Goal: Information Seeking & Learning: Check status

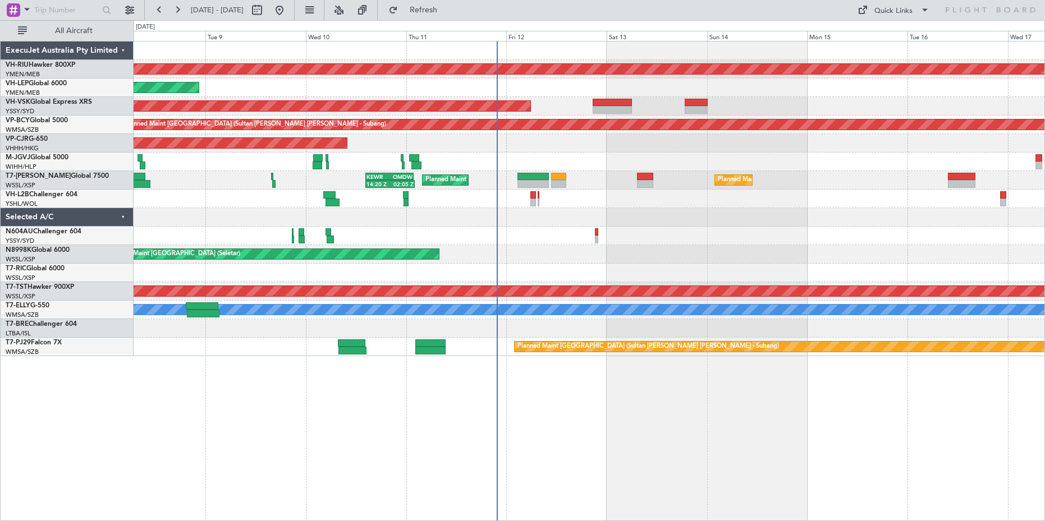
click at [280, 412] on div "Planned Maint [GEOGRAPHIC_DATA] ([GEOGRAPHIC_DATA]) Unplanned Maint Wichita (Wi…" at bounding box center [589, 281] width 911 height 480
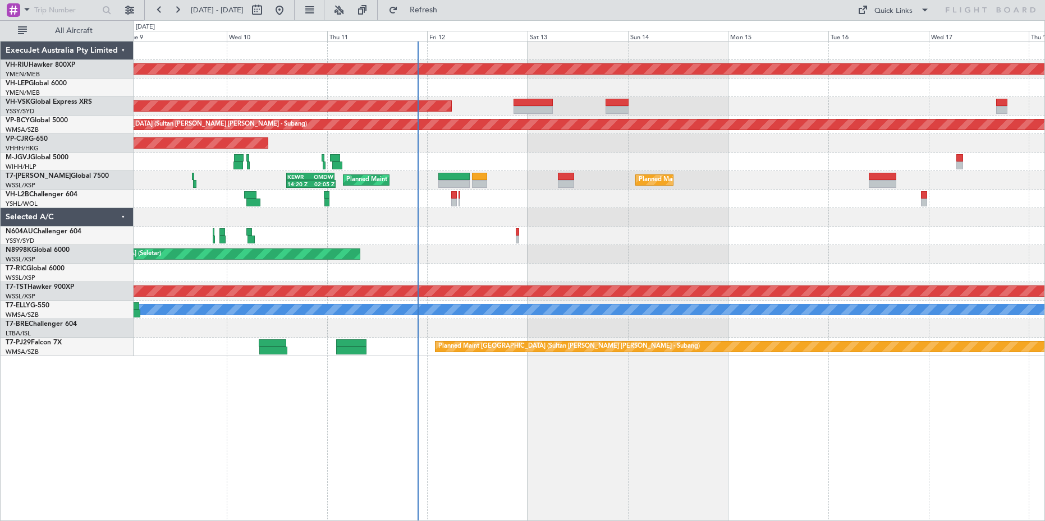
click at [468, 434] on div "Planned Maint [GEOGRAPHIC_DATA] ([GEOGRAPHIC_DATA]) Unplanned Maint Wichita (Wi…" at bounding box center [589, 281] width 911 height 480
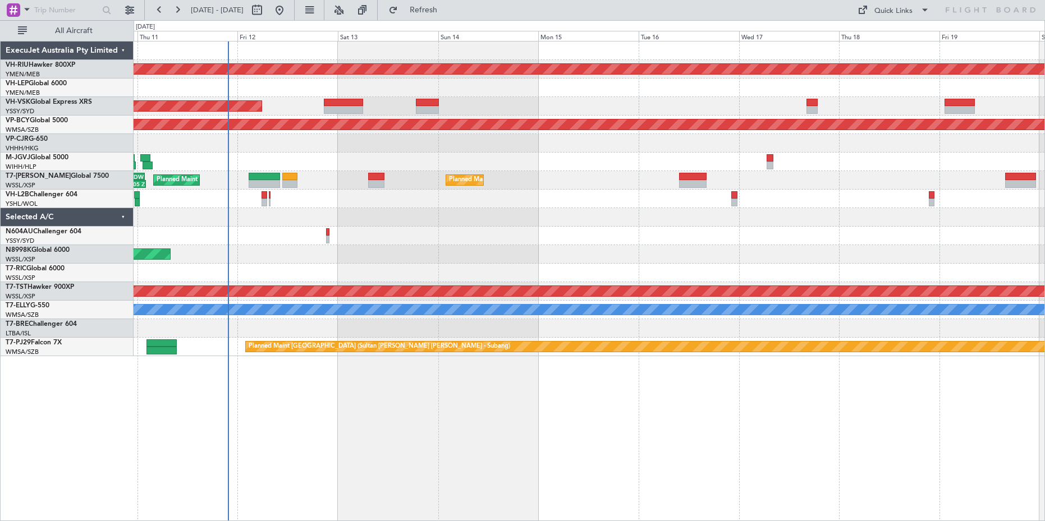
click at [438, 429] on div "Planned Maint [GEOGRAPHIC_DATA] ([GEOGRAPHIC_DATA]) Unplanned Maint Wichita (Wi…" at bounding box center [589, 281] width 911 height 480
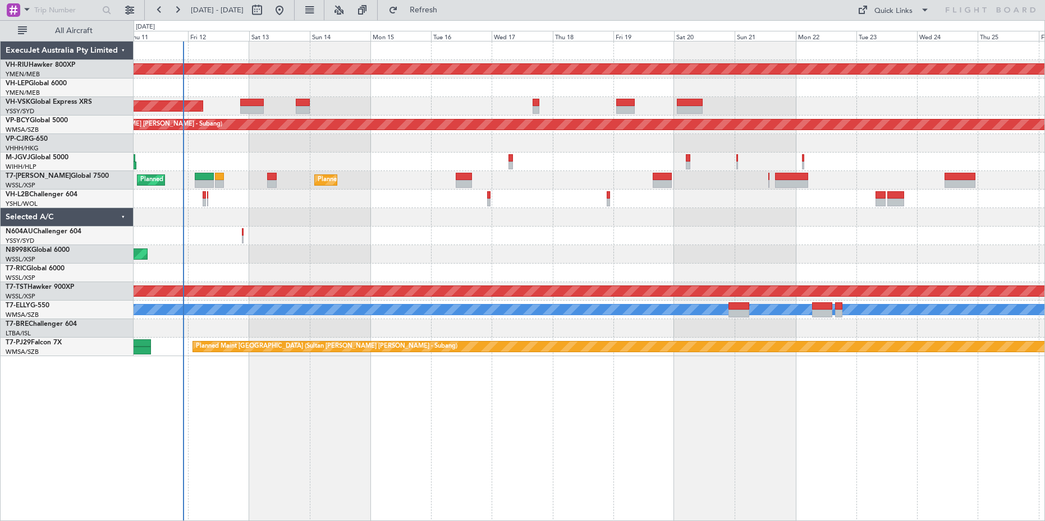
click at [465, 429] on div "Planned Maint [GEOGRAPHIC_DATA] ([GEOGRAPHIC_DATA]) Unplanned Maint Wichita (Wi…" at bounding box center [589, 281] width 911 height 480
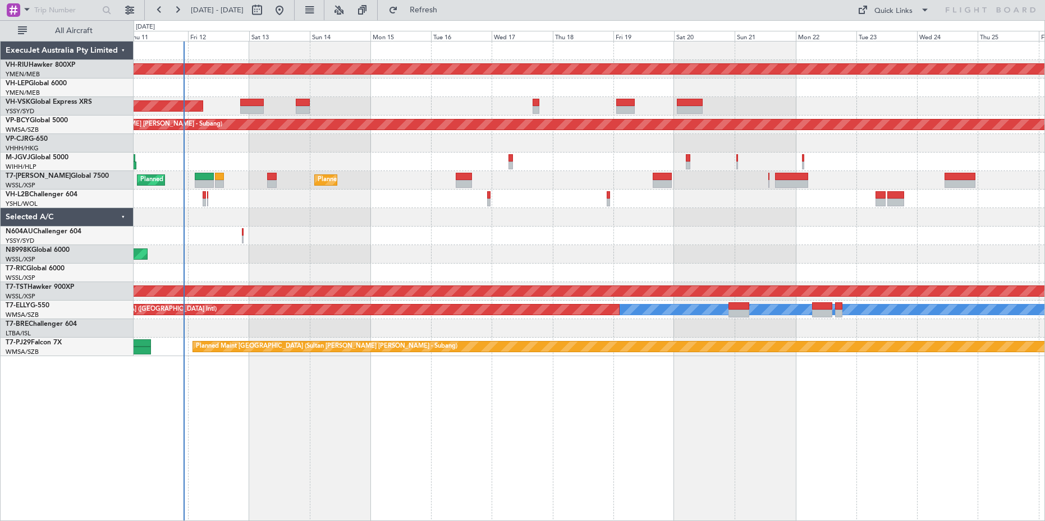
click at [605, 240] on div at bounding box center [589, 236] width 910 height 19
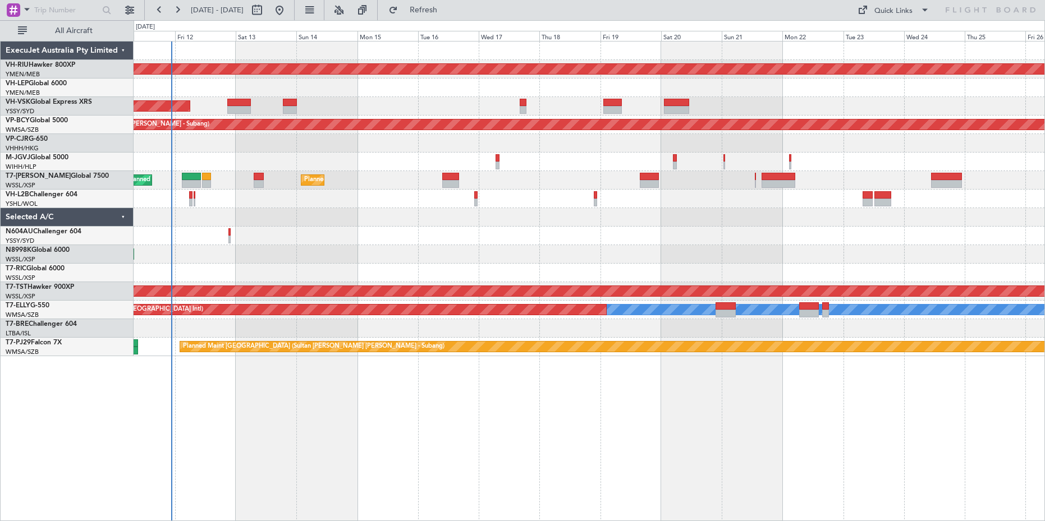
click at [466, 422] on div "Planned Maint [GEOGRAPHIC_DATA] ([GEOGRAPHIC_DATA]) Unplanned Maint Wichita (Wi…" at bounding box center [589, 281] width 911 height 480
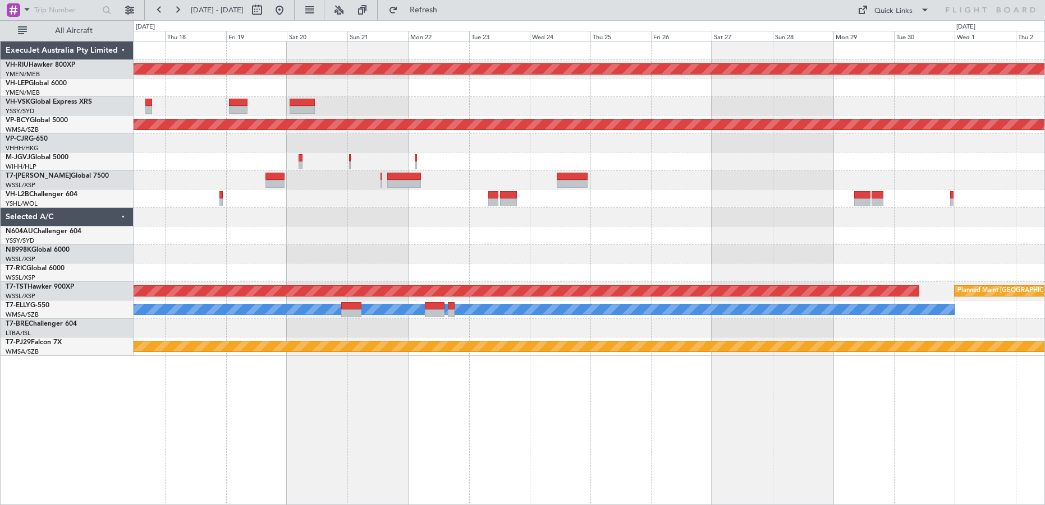
click at [347, 254] on div "Planned Maint [GEOGRAPHIC_DATA] ([GEOGRAPHIC_DATA]) Unplanned Maint [GEOGRAPHIC…" at bounding box center [589, 199] width 910 height 315
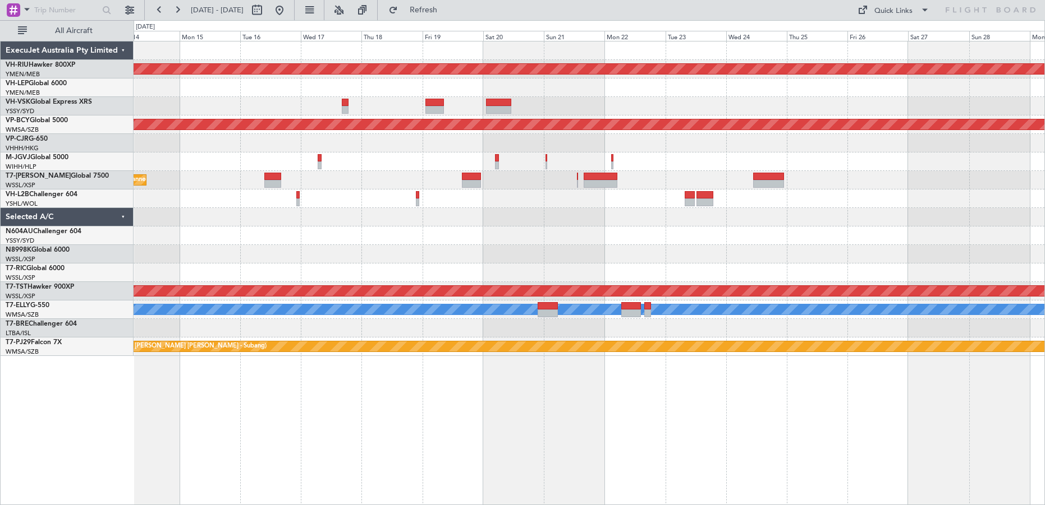
click at [548, 269] on div "Planned Maint [GEOGRAPHIC_DATA] ([GEOGRAPHIC_DATA]) Unplanned Maint Sydney ([PE…" at bounding box center [589, 199] width 910 height 315
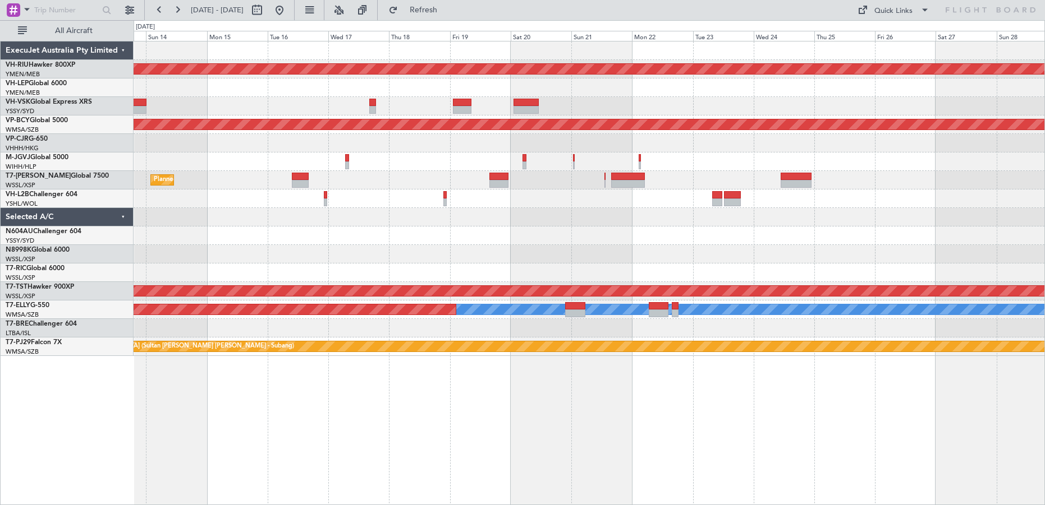
click at [764, 263] on div "Planned Maint [GEOGRAPHIC_DATA] ([GEOGRAPHIC_DATA]) Unplanned Maint Sydney ([PE…" at bounding box center [589, 199] width 910 height 315
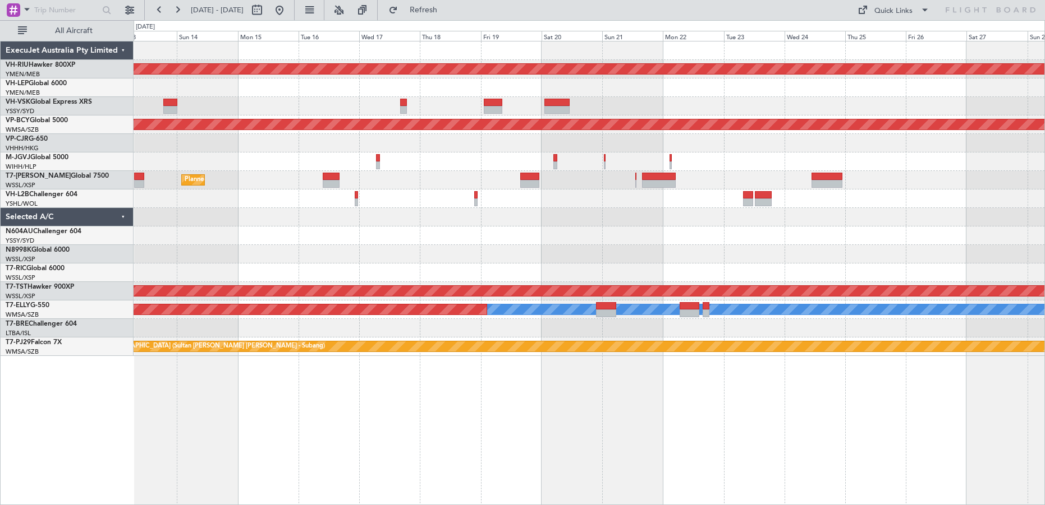
click at [765, 247] on div "Planned Maint [GEOGRAPHIC_DATA] (Seletar)" at bounding box center [589, 254] width 910 height 19
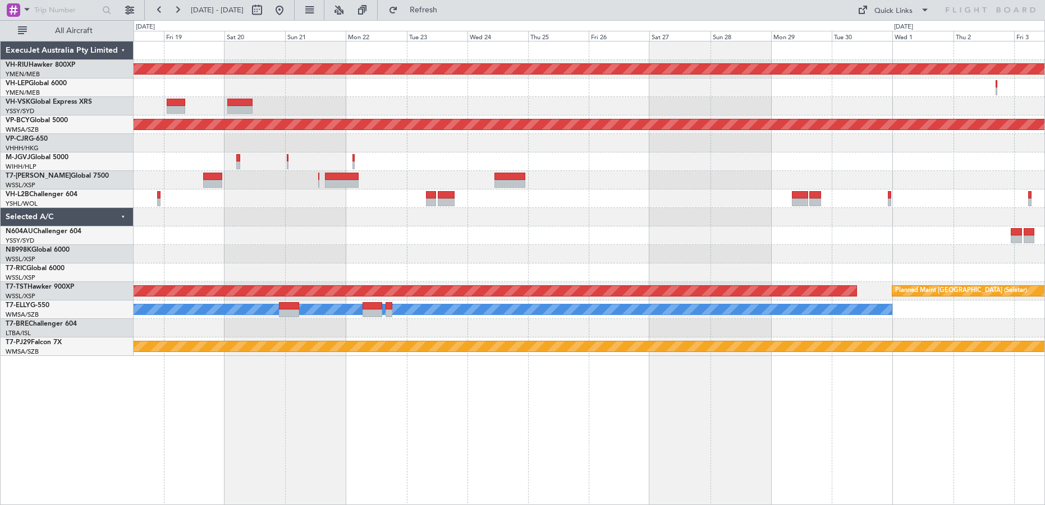
click at [504, 242] on div "Planned Maint [GEOGRAPHIC_DATA] ([GEOGRAPHIC_DATA]) Unplanned Maint [GEOGRAPHIC…" at bounding box center [589, 199] width 910 height 315
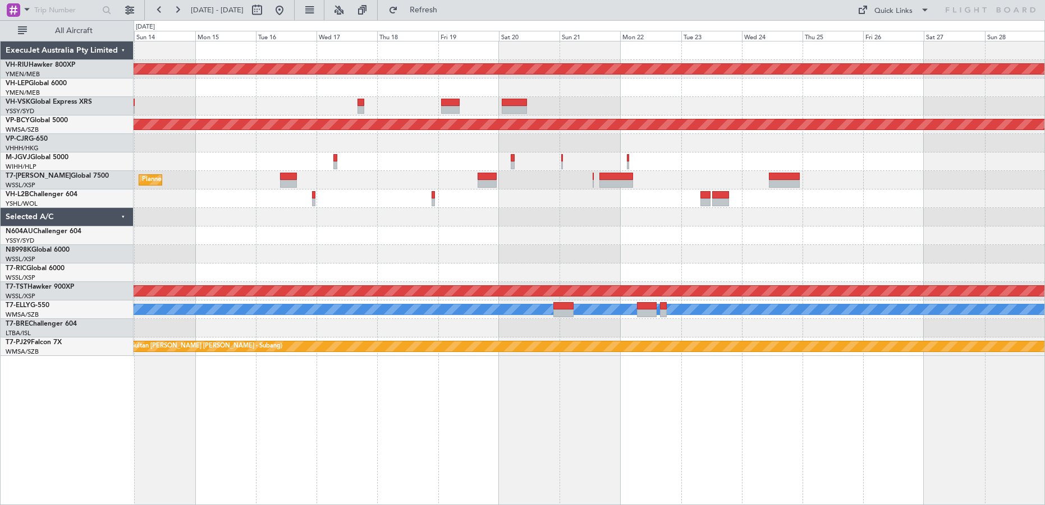
click at [687, 274] on div "Planned Maint [GEOGRAPHIC_DATA] ([GEOGRAPHIC_DATA]) Unplanned Maint Sydney ([PE…" at bounding box center [589, 199] width 910 height 315
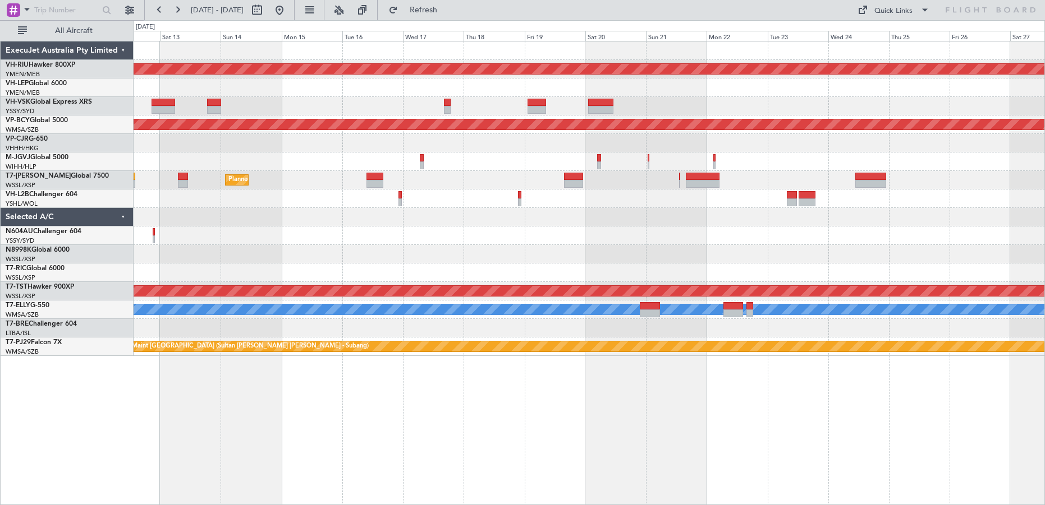
click at [568, 401] on div "Planned Maint [GEOGRAPHIC_DATA] ([GEOGRAPHIC_DATA]) Unplanned Maint Wichita (Wi…" at bounding box center [589, 273] width 911 height 464
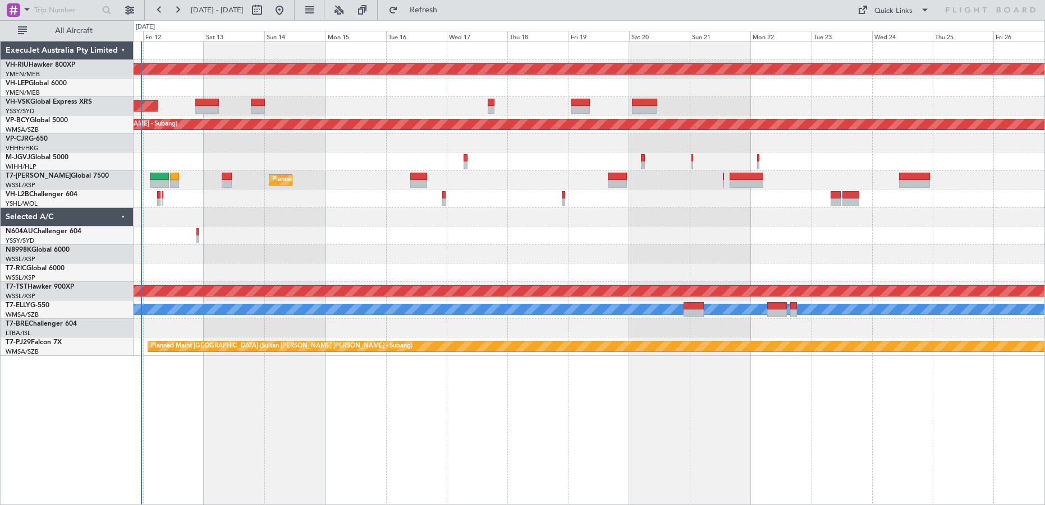
click at [466, 402] on div "Planned Maint [GEOGRAPHIC_DATA] ([GEOGRAPHIC_DATA]) Unplanned Maint Wichita (Wi…" at bounding box center [589, 273] width 911 height 464
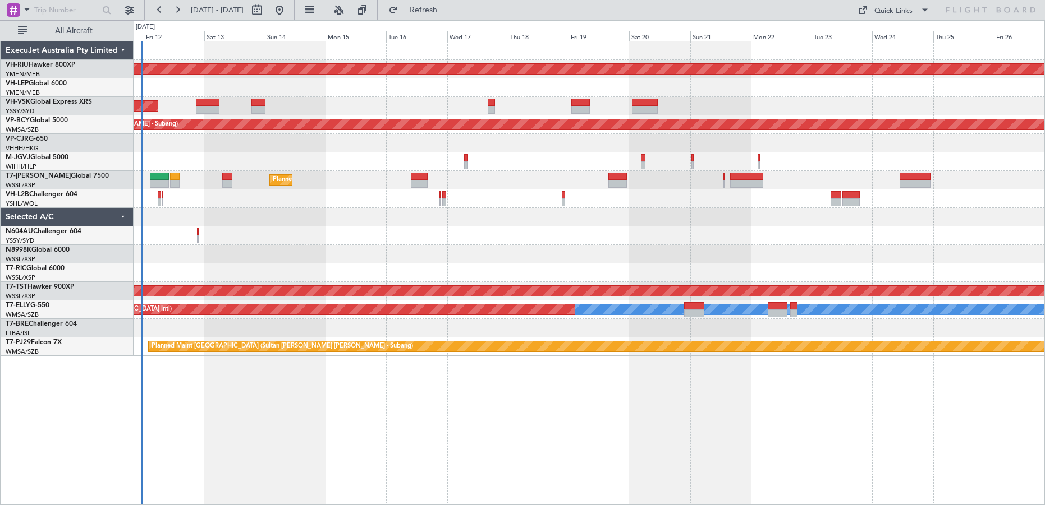
click at [594, 407] on div "Planned Maint [GEOGRAPHIC_DATA] ([GEOGRAPHIC_DATA]) Unplanned Maint Wichita (Wi…" at bounding box center [589, 273] width 911 height 464
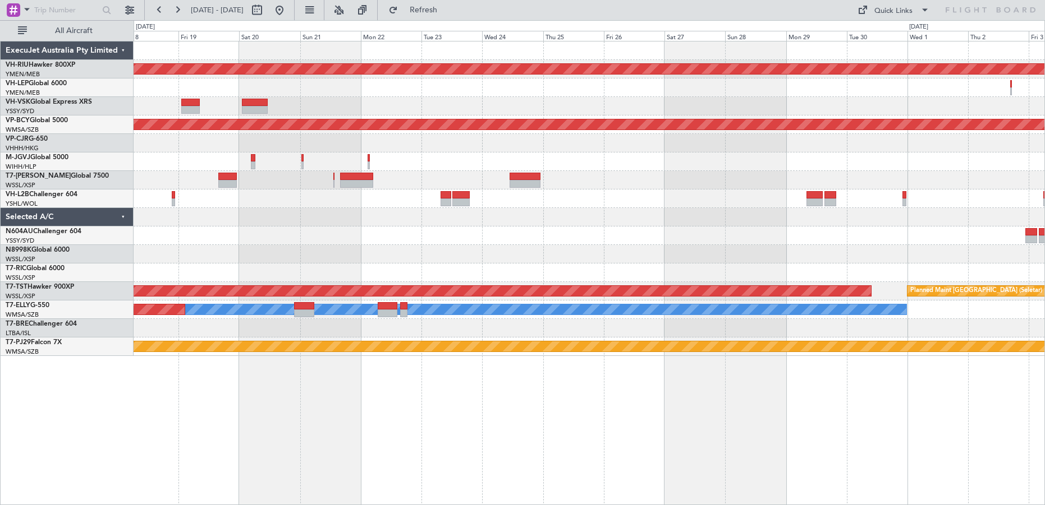
click at [491, 268] on div "Planned Maint [GEOGRAPHIC_DATA] ([GEOGRAPHIC_DATA]) Unplanned Maint [GEOGRAPHIC…" at bounding box center [589, 199] width 910 height 315
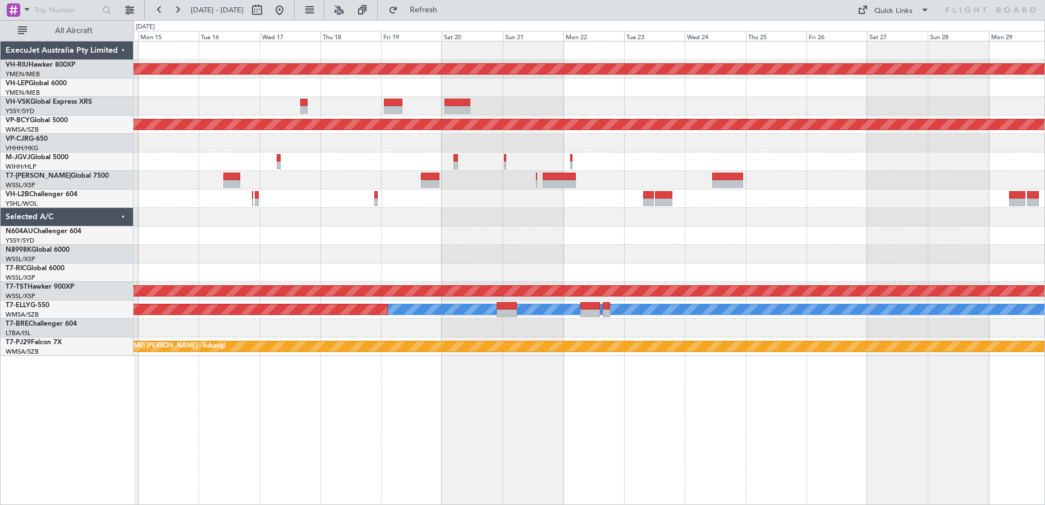
click at [722, 260] on div "Planned Maint [GEOGRAPHIC_DATA] ([GEOGRAPHIC_DATA]) Unplanned Maint Sydney ([PE…" at bounding box center [589, 199] width 910 height 315
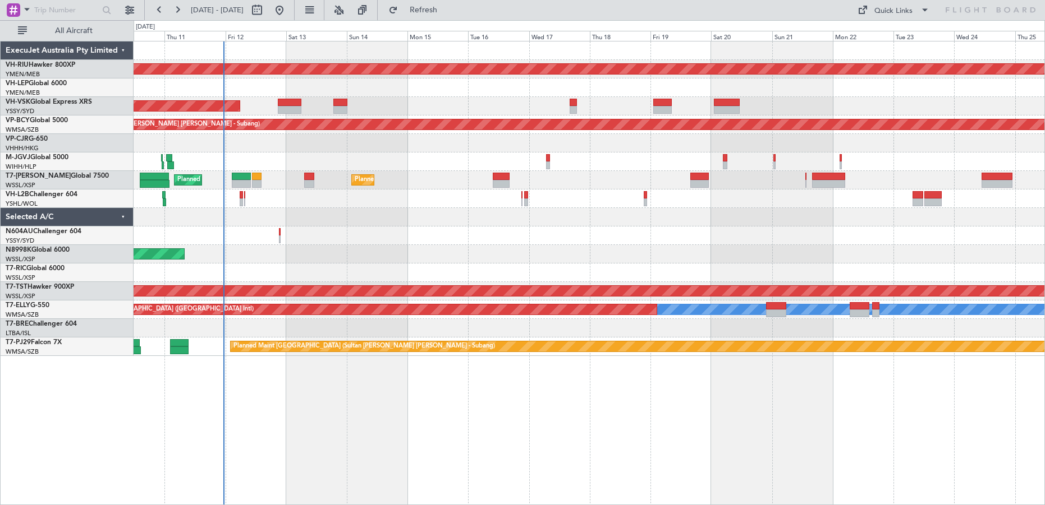
click at [684, 252] on div "Planned Maint [GEOGRAPHIC_DATA] (Seletar)" at bounding box center [589, 254] width 910 height 19
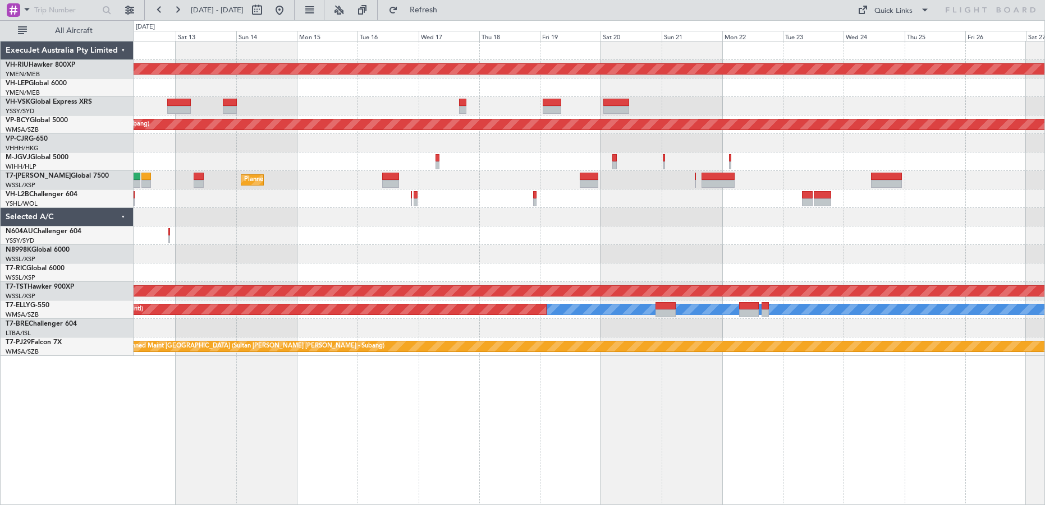
click at [468, 280] on div "Planned Maint [GEOGRAPHIC_DATA] ([GEOGRAPHIC_DATA]) Unplanned Maint Wichita (Wi…" at bounding box center [589, 199] width 910 height 315
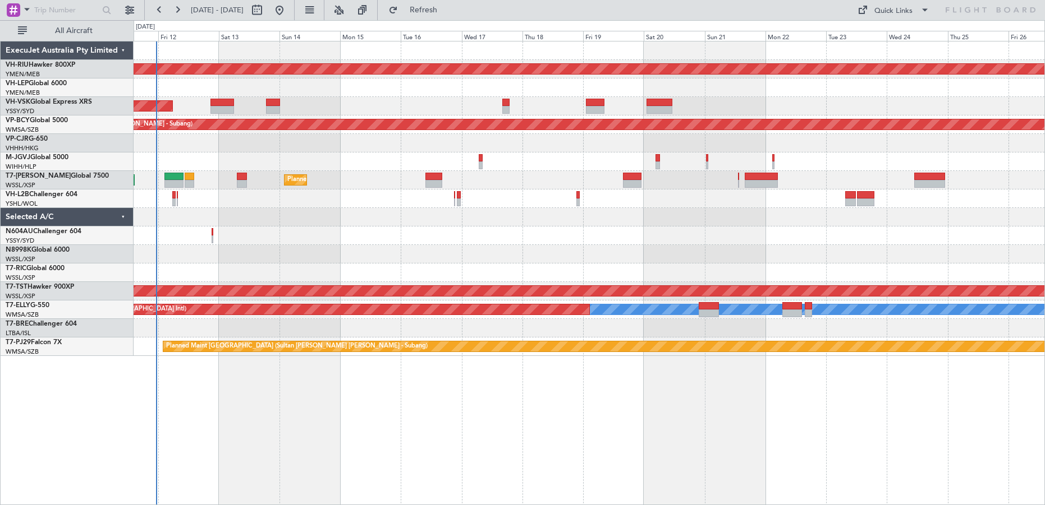
click at [510, 264] on div "Planned Maint [GEOGRAPHIC_DATA] ([GEOGRAPHIC_DATA]) Unplanned Maint Wichita (Wi…" at bounding box center [589, 199] width 910 height 315
